Goal: Obtain resource: Download file/media

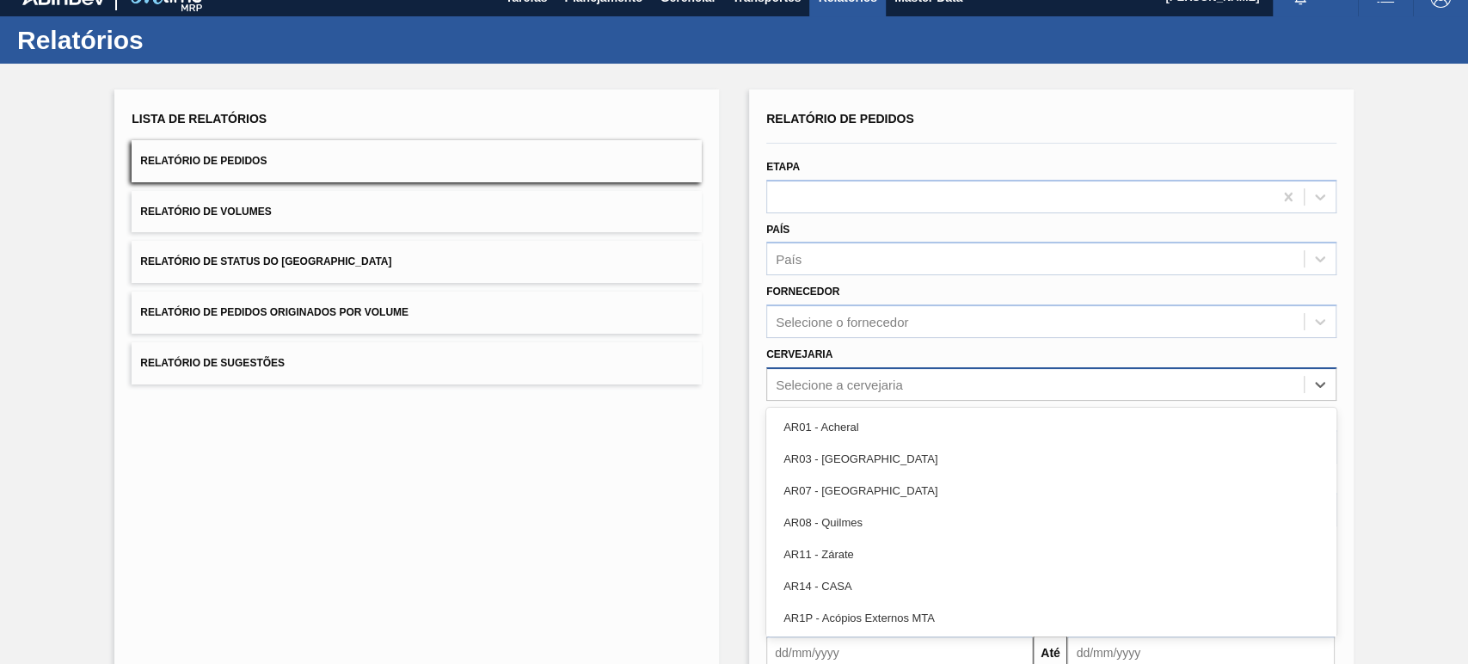
click at [861, 401] on div "option AR01 - Acheral focused, 1 of 92. 92 results available. Use Up and Down t…" at bounding box center [1051, 384] width 570 height 34
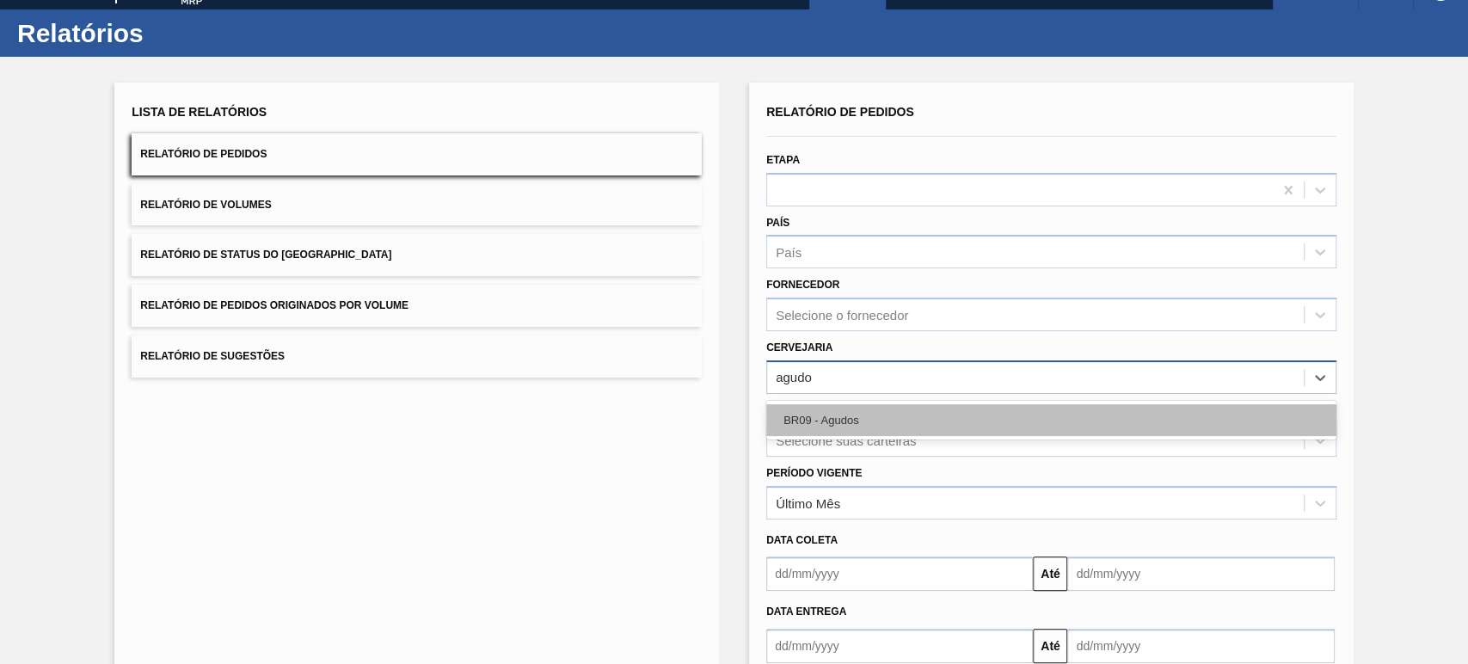
type input "agudos"
click at [860, 406] on div "BR09 - Agudos" at bounding box center [1051, 420] width 570 height 32
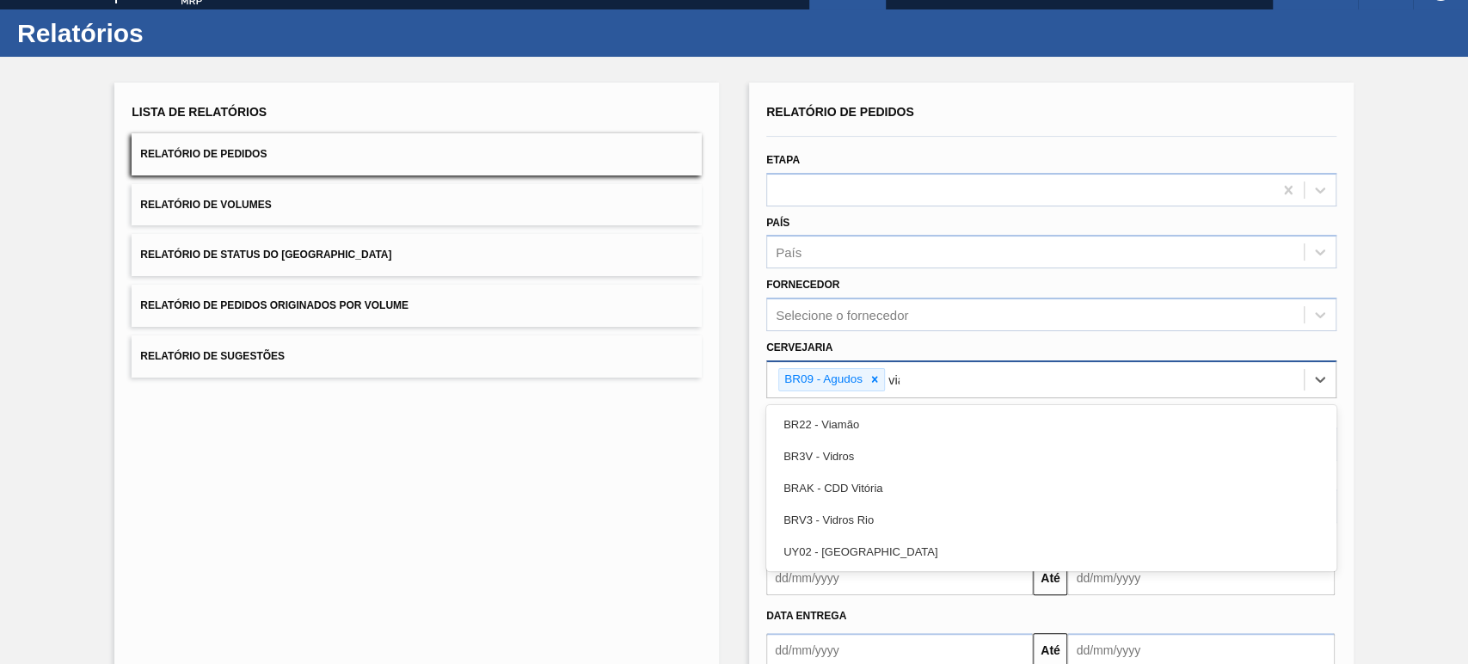
type input "viam"
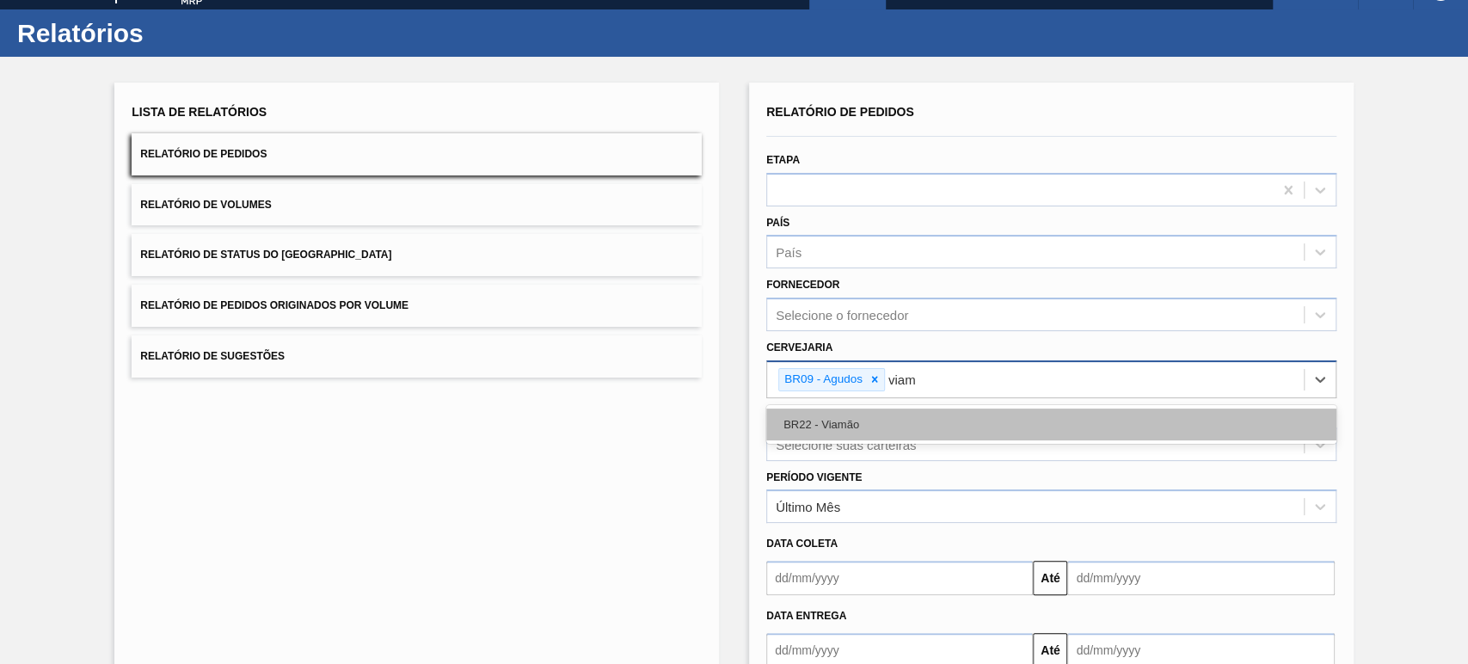
click at [865, 408] on div "BR22 - Viamão" at bounding box center [1051, 424] width 570 height 32
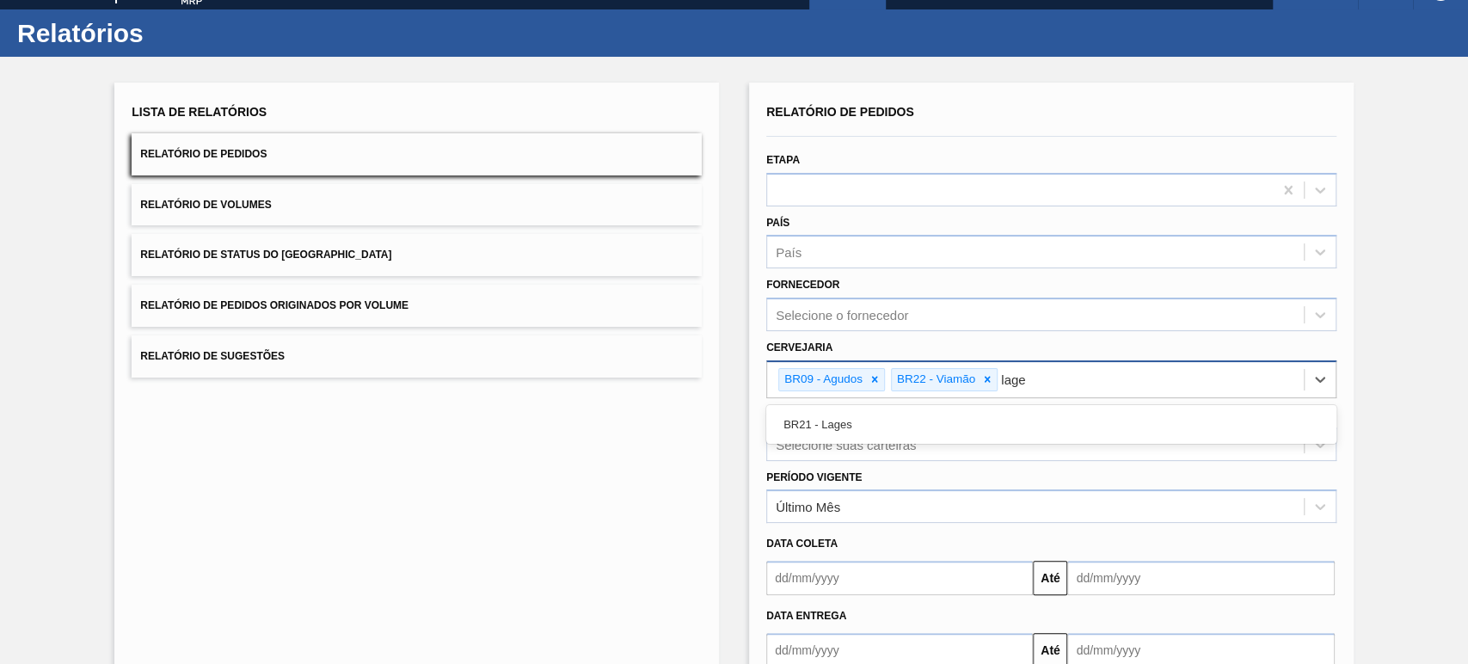
type input "lages"
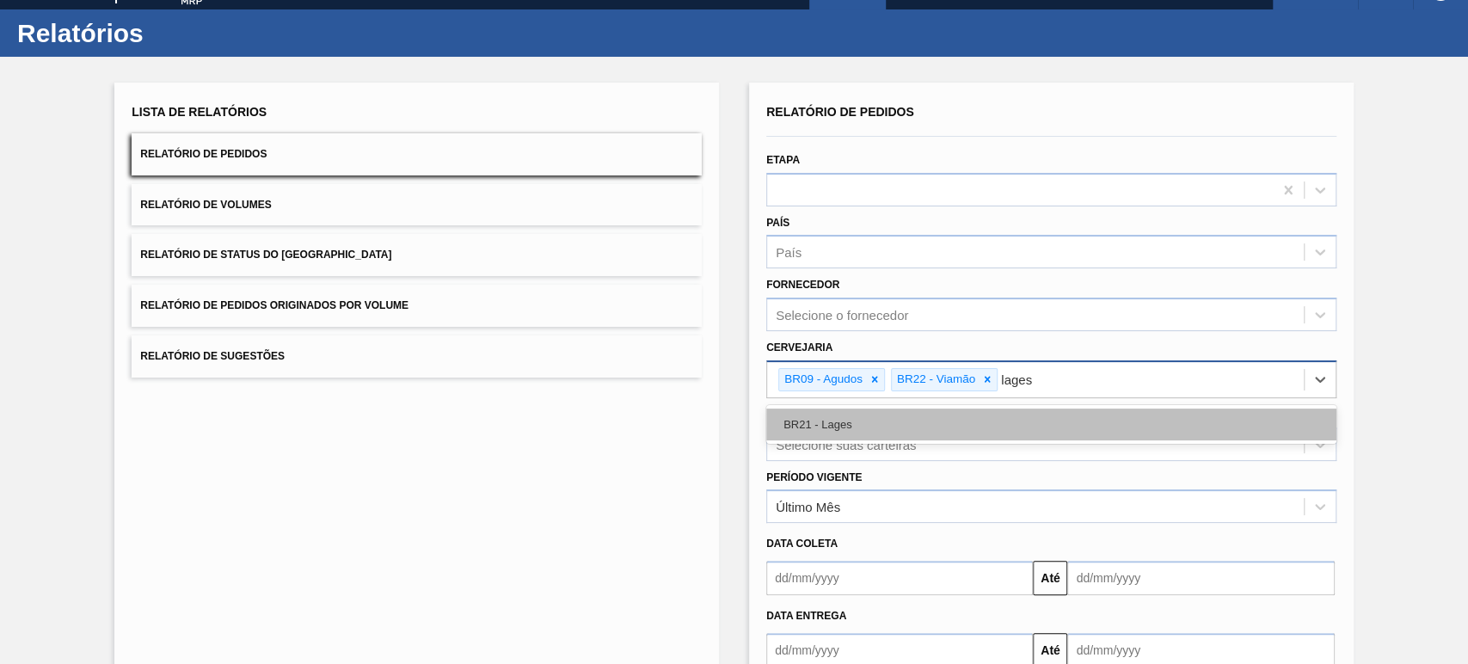
click at [865, 408] on div "BR21 - Lages" at bounding box center [1051, 424] width 570 height 32
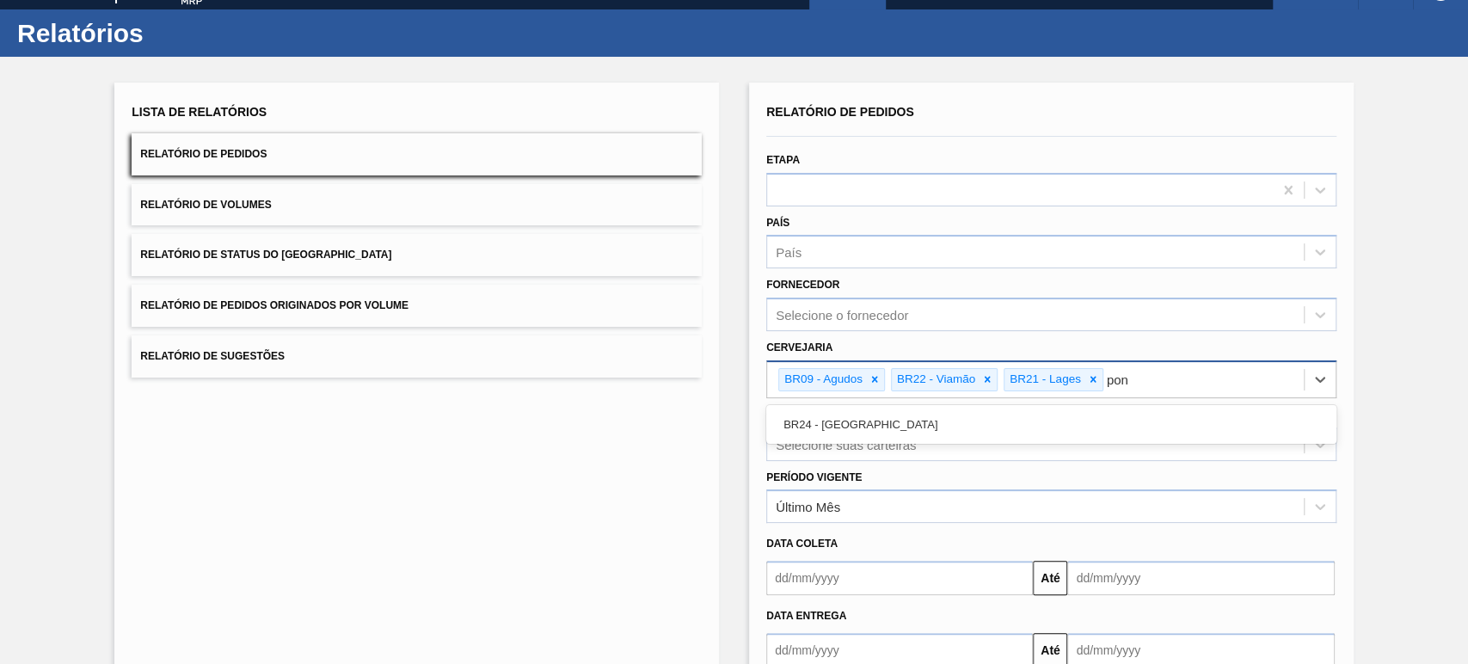
type input "pont"
click at [865, 408] on div "BR24 - [GEOGRAPHIC_DATA]" at bounding box center [1051, 424] width 570 height 32
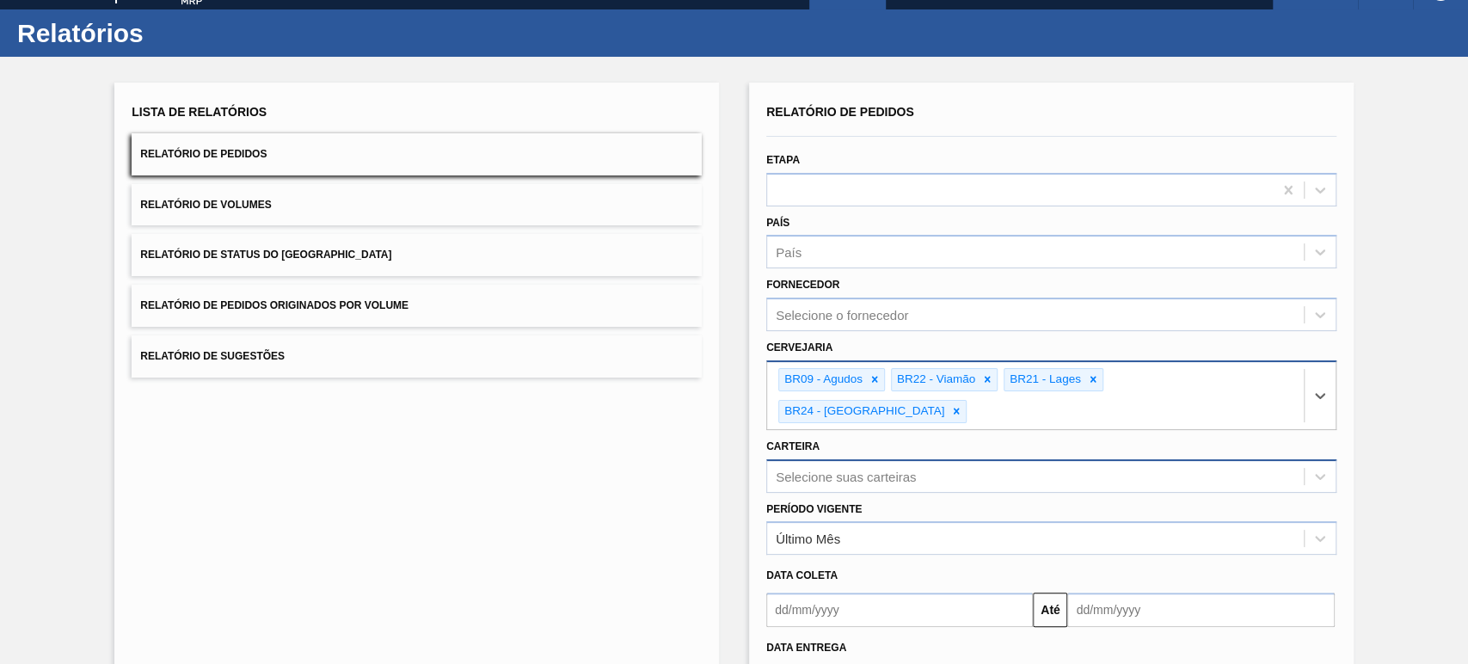
click at [857, 459] on div "Selecione suas carteiras" at bounding box center [1051, 476] width 570 height 34
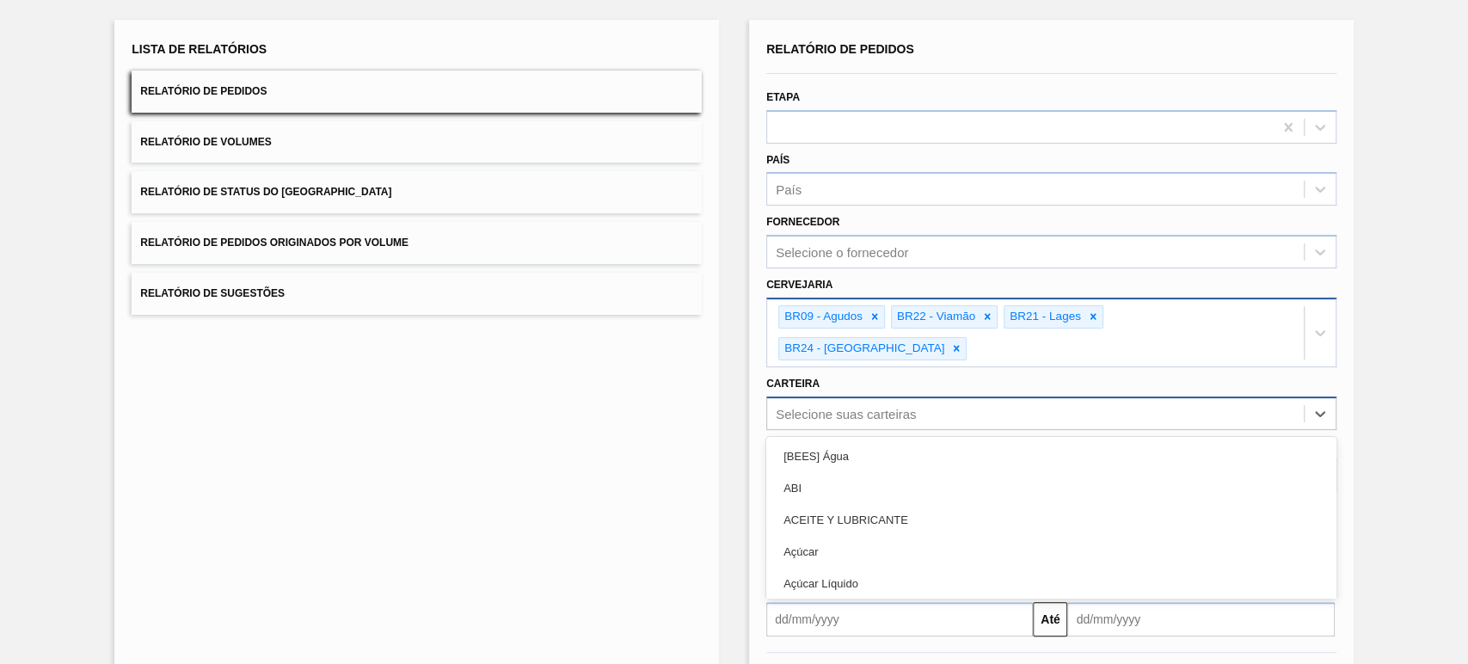
scroll to position [96, 0]
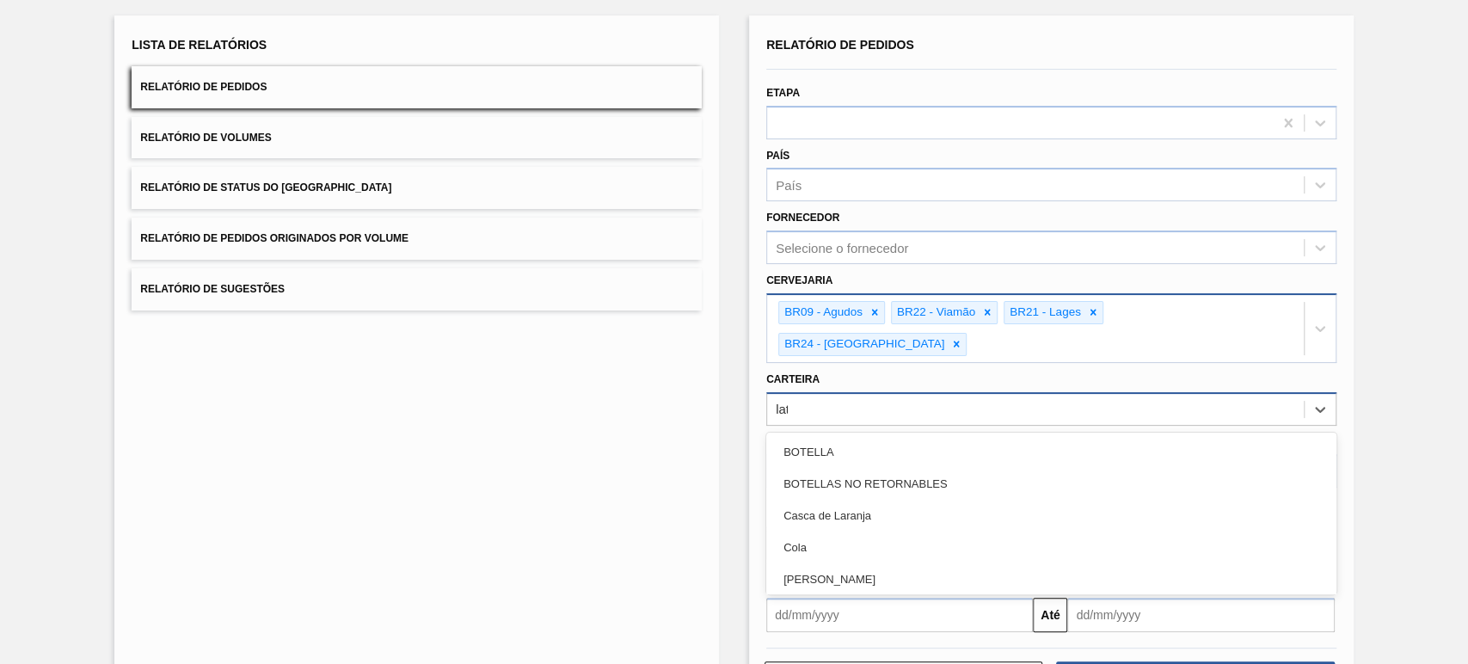
type input "lata"
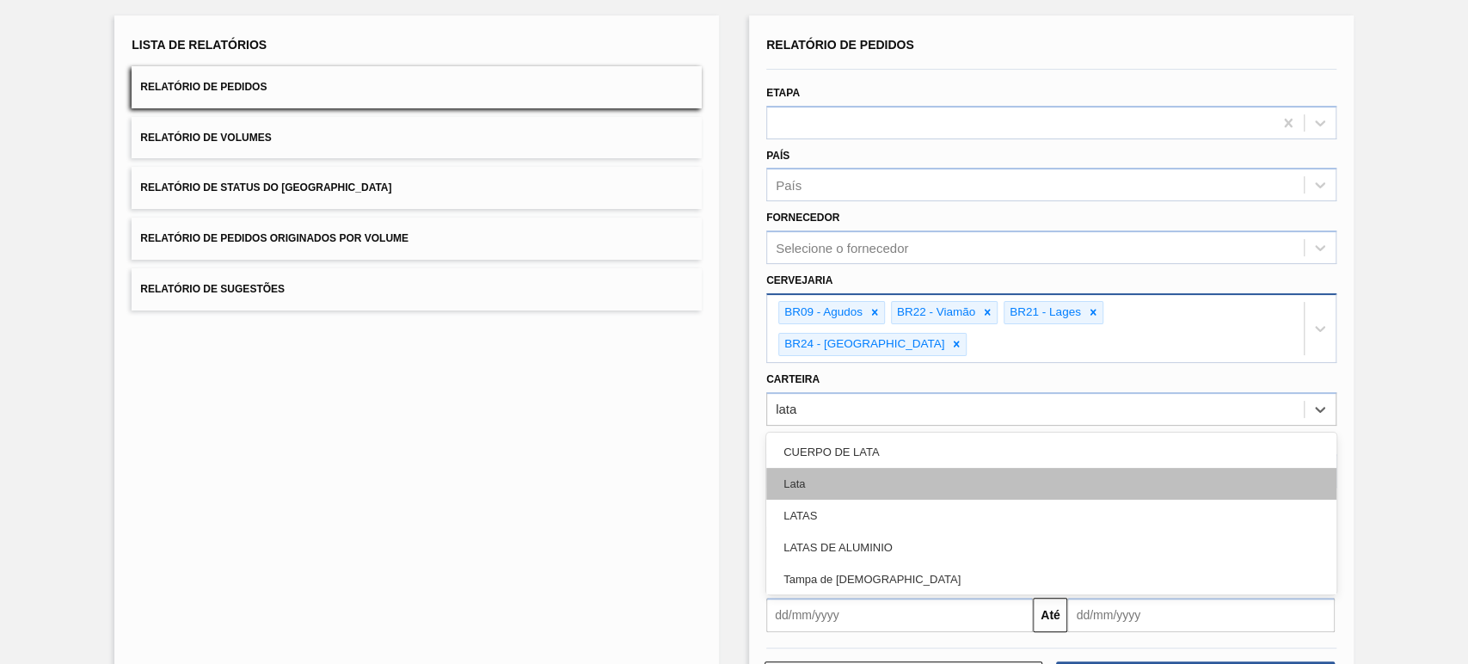
click at [857, 468] on div "Lata" at bounding box center [1051, 484] width 570 height 32
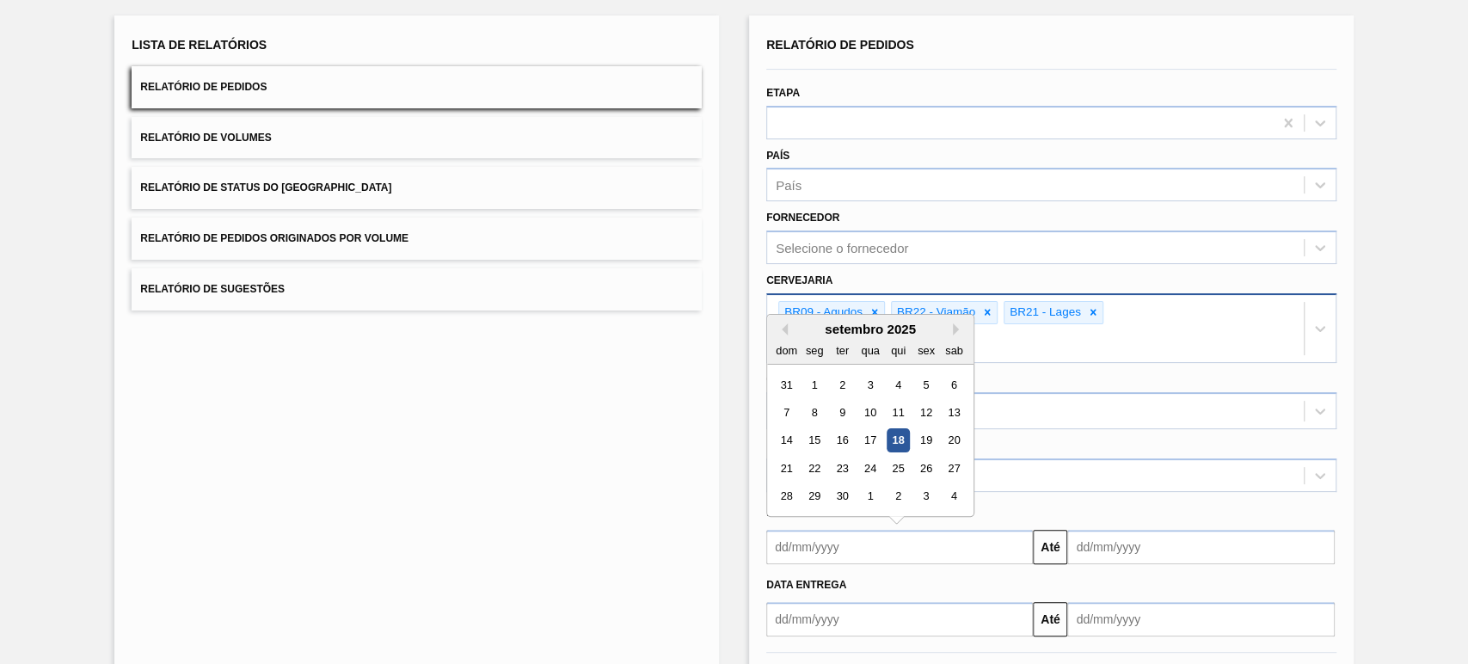
click at [838, 530] on input "text" at bounding box center [899, 547] width 267 height 34
click at [806, 373] on div "1" at bounding box center [814, 384] width 23 height 23
type input "[DATE]"
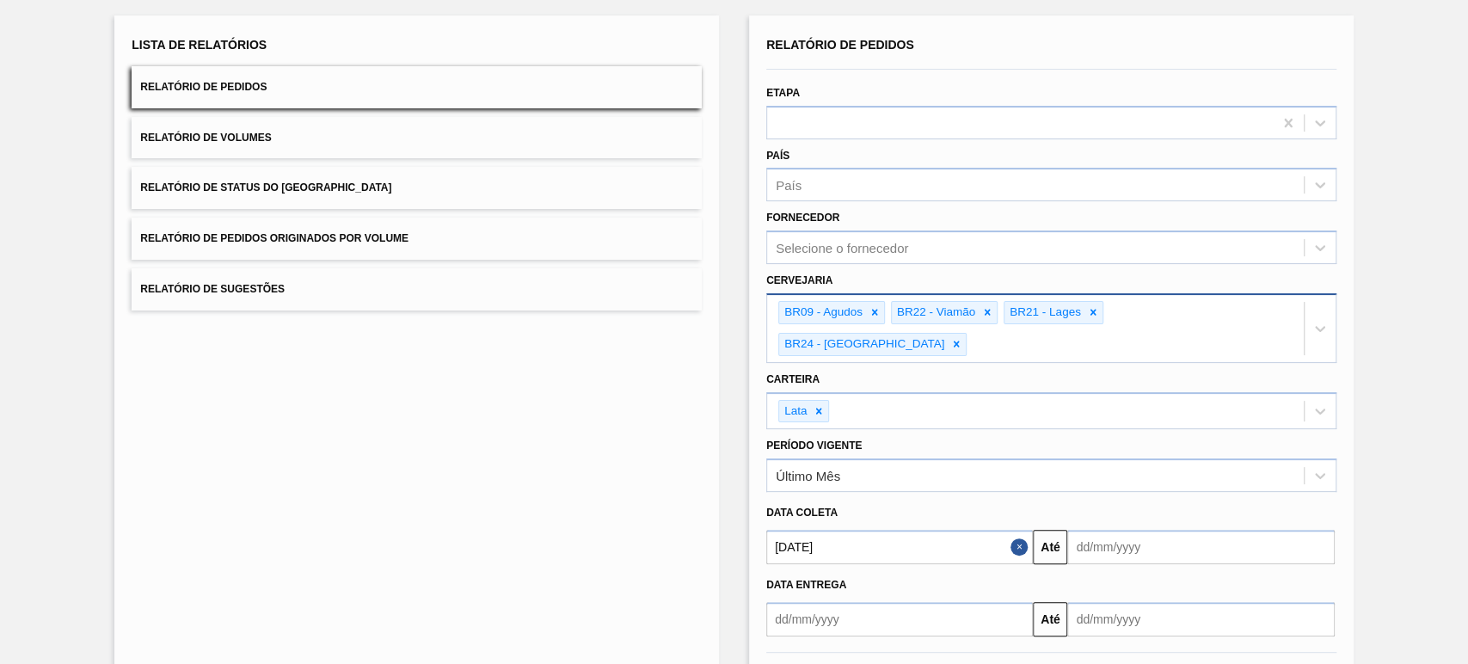
click at [286, 143] on button "Relatório de Volumes" at bounding box center [417, 138] width 570 height 42
